Goal: Task Accomplishment & Management: Manage account settings

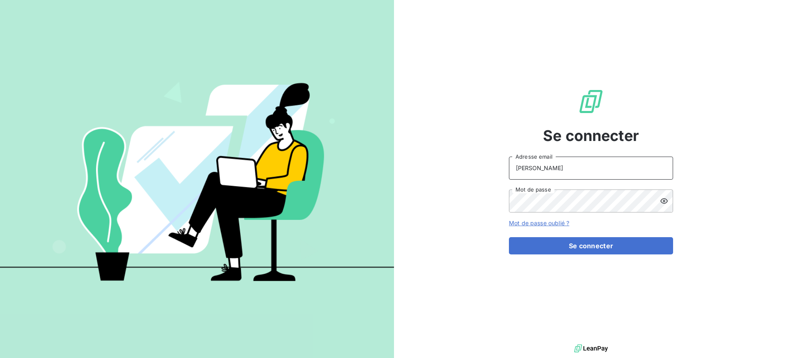
click at [567, 169] on input "[PERSON_NAME]" at bounding box center [591, 167] width 164 height 23
type input "[PERSON_NAME][EMAIL_ADDRESS][DOMAIN_NAME]"
click at [509, 237] on button "Se connecter" at bounding box center [591, 245] width 164 height 17
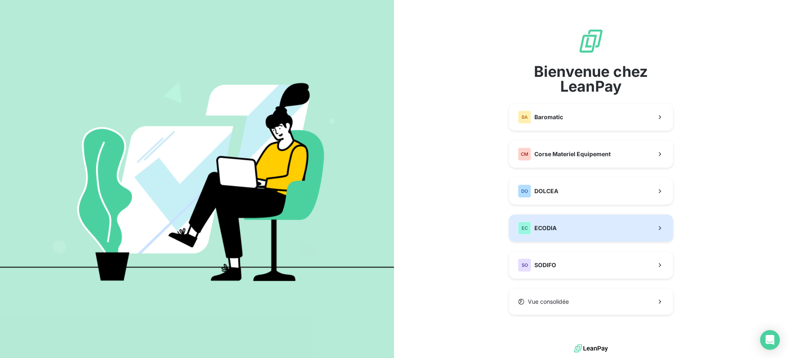
click at [563, 231] on button "EC ECODIA" at bounding box center [591, 227] width 164 height 27
